Goal: Find specific page/section: Find specific page/section

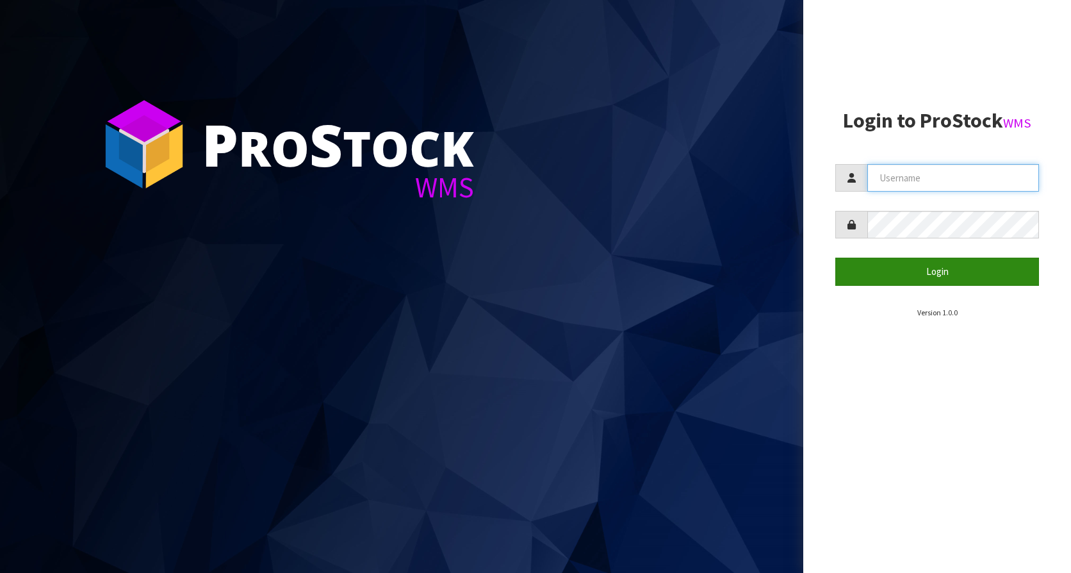
type input "KitchenAid"
click at [939, 268] on button "Login" at bounding box center [937, 271] width 204 height 28
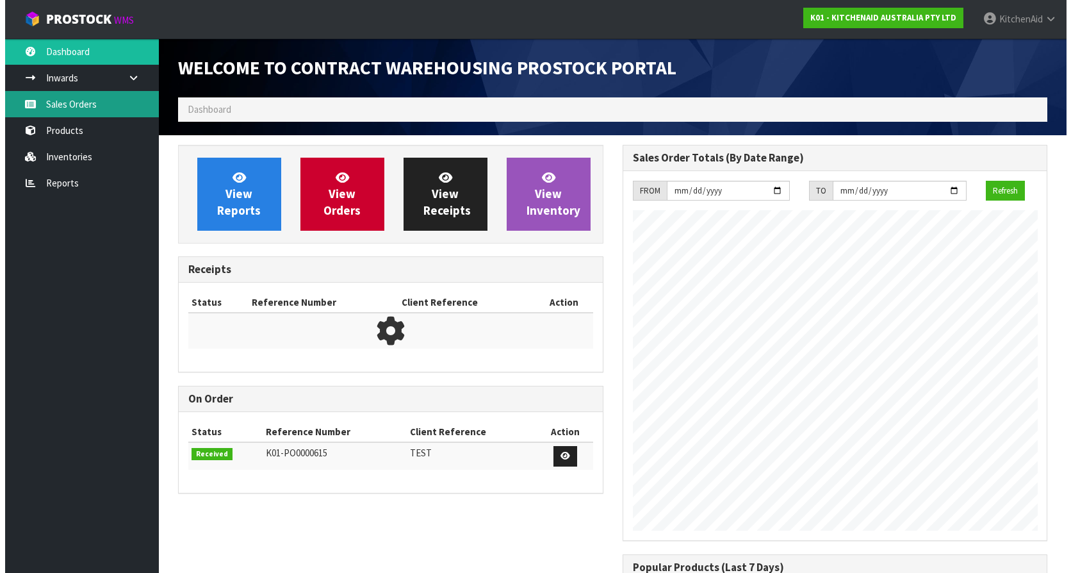
scroll to position [710, 444]
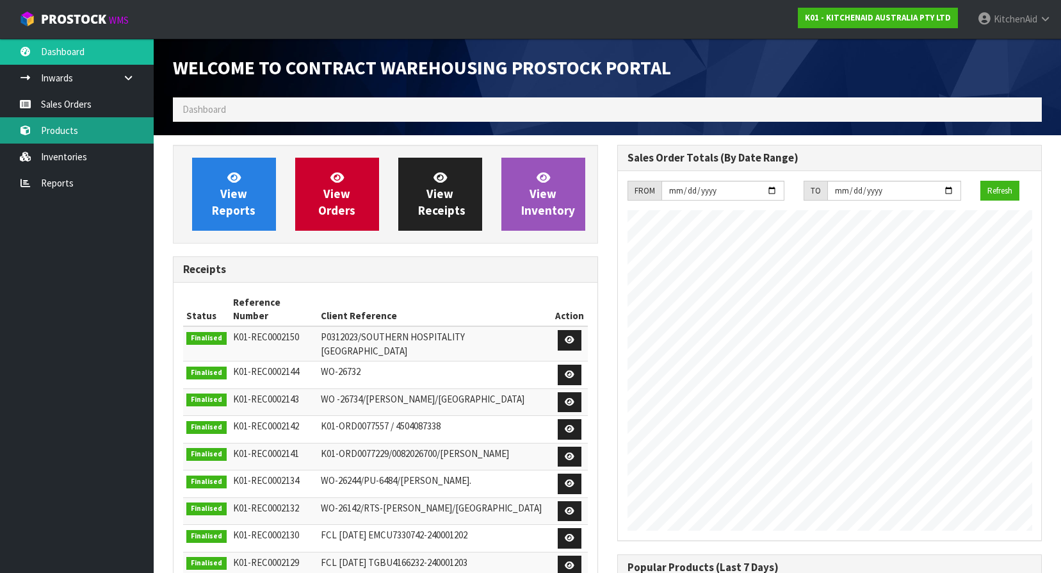
click at [71, 128] on link "Products" at bounding box center [77, 130] width 154 height 26
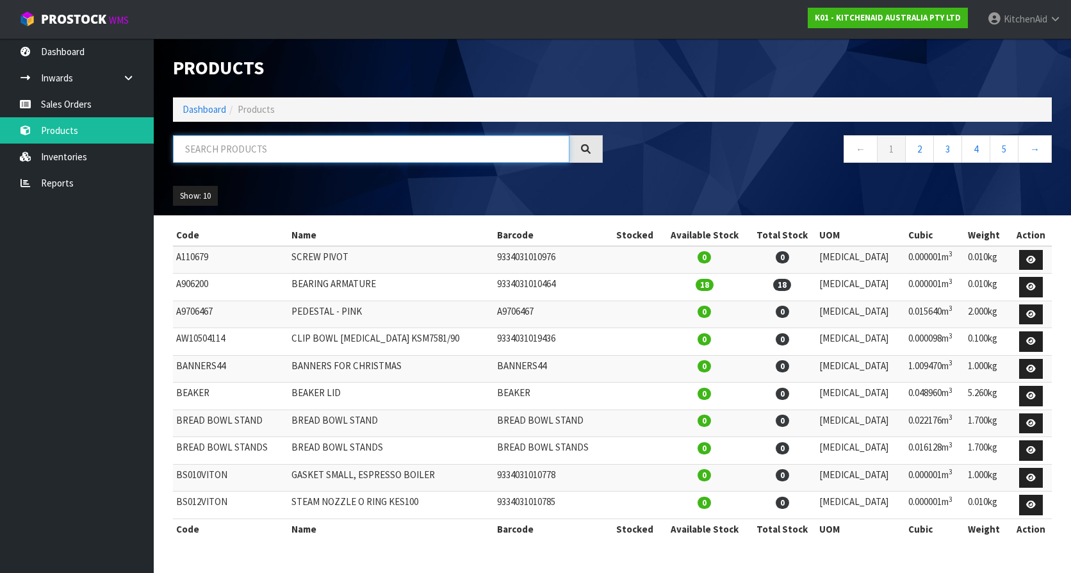
click at [324, 152] on input "text" at bounding box center [371, 149] width 396 height 28
paste input "5KEK1701ASX"
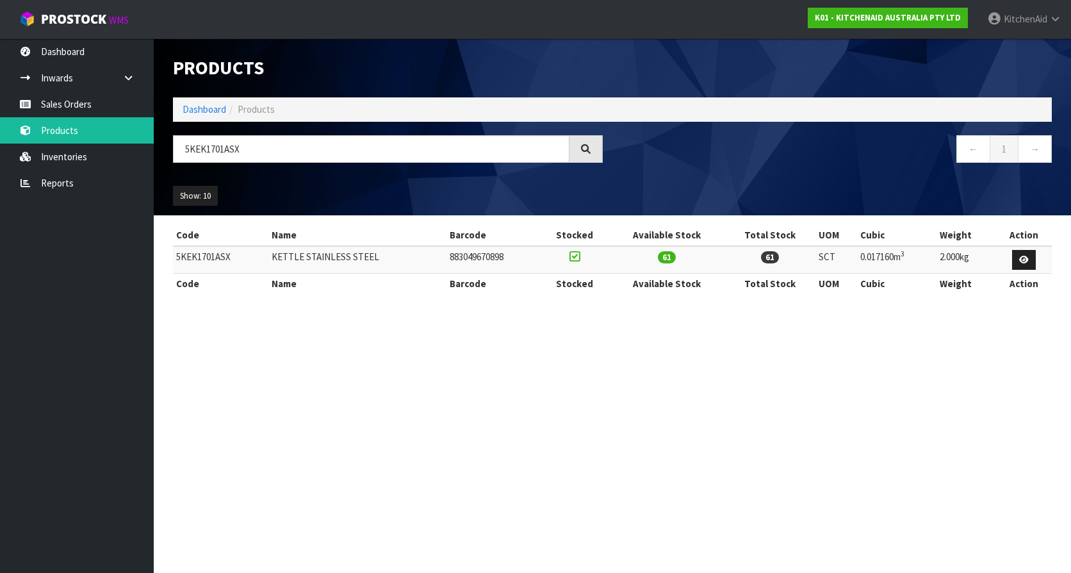
click at [212, 257] on td "5KEK1701ASX" at bounding box center [220, 260] width 95 height 28
copy td "5KEK1701ASX"
drag, startPoint x: 294, startPoint y: 149, endPoint x: 124, endPoint y: 142, distance: 169.9
click at [124, 142] on body "Toggle navigation ProStock WMS K01 - KITCHENAID AUSTRALIA PTY LTD [GEOGRAPHIC_D…" at bounding box center [535, 286] width 1071 height 573
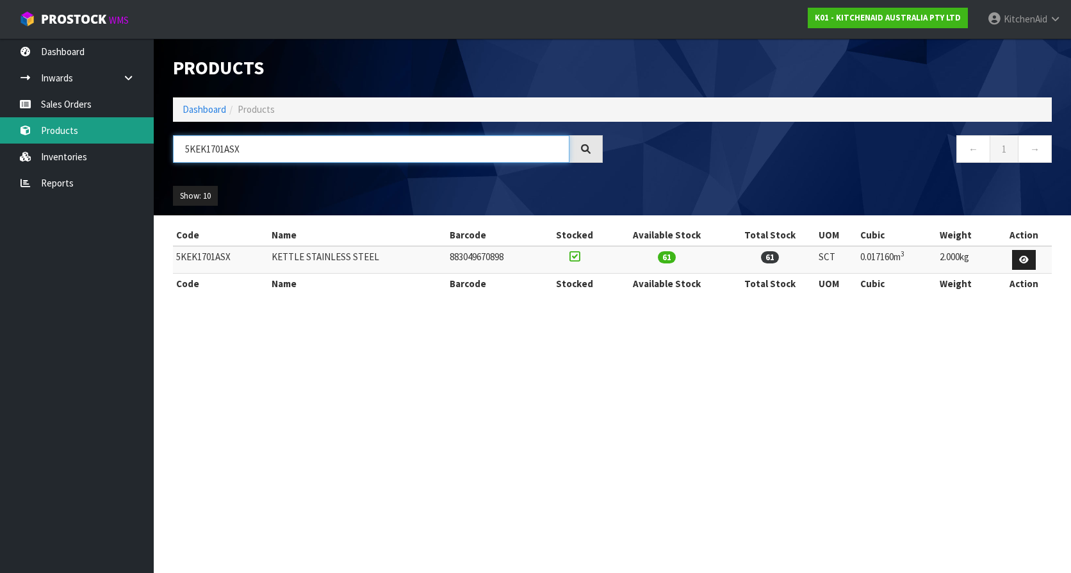
paste input "Porcelain"
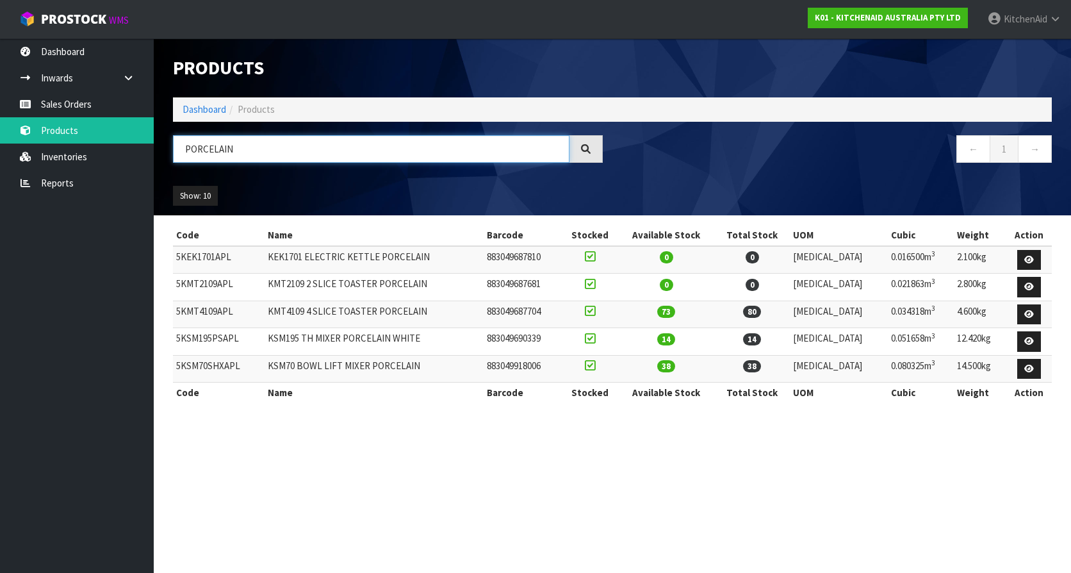
click at [243, 147] on input "PORCELAIN" at bounding box center [371, 149] width 396 height 28
drag, startPoint x: 302, startPoint y: 147, endPoint x: 183, endPoint y: 137, distance: 120.1
click at [183, 137] on input "PORCELAIN" at bounding box center [371, 149] width 396 height 28
paste input "5KMT4109APL"
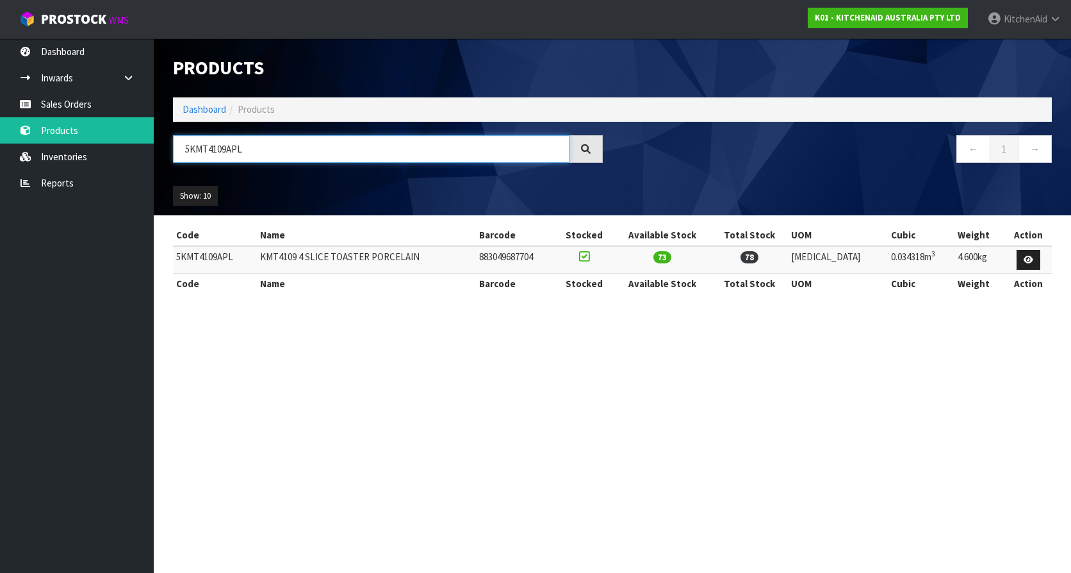
type input "5KMT4109APL"
